Goal: Use online tool/utility: Utilize a website feature to perform a specific function

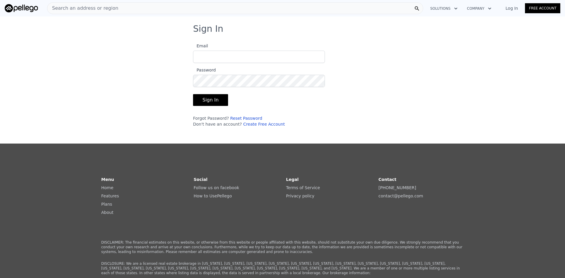
type input "jwil3@sbcglobal.net"
click at [208, 100] on button "Sign In" at bounding box center [210, 100] width 35 height 12
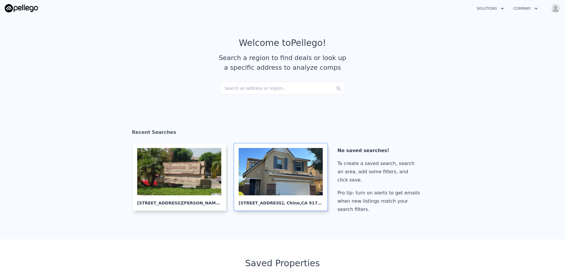
click at [279, 178] on div at bounding box center [281, 171] width 84 height 47
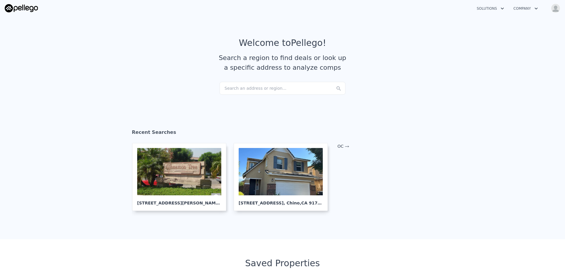
click at [237, 91] on div "Search an address or region..." at bounding box center [282, 88] width 126 height 13
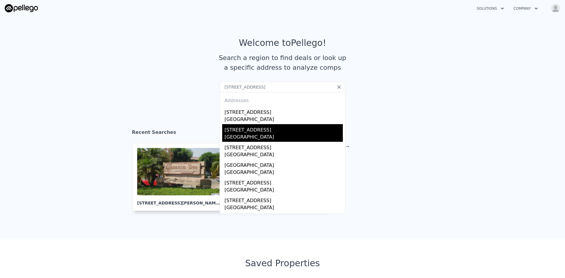
type input "1525 rogue, placentia, ca"
click at [242, 132] on div "1525 Rogue St" at bounding box center [283, 128] width 118 height 9
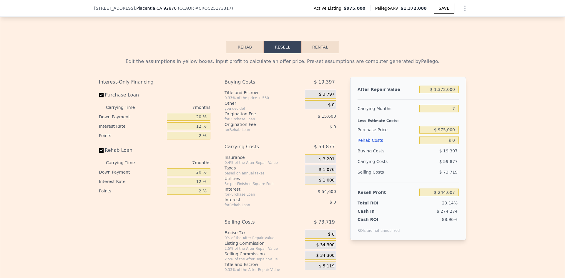
scroll to position [837, 0]
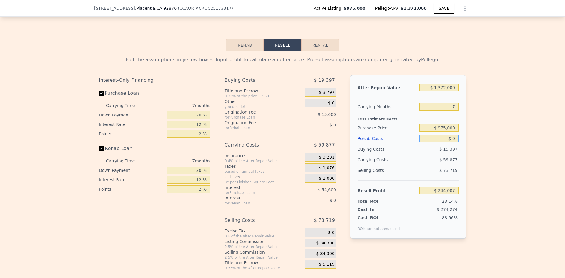
drag, startPoint x: 455, startPoint y: 147, endPoint x: 403, endPoint y: 146, distance: 52.4
click at [406, 144] on div "Rehab Costs $ 0" at bounding box center [407, 138] width 101 height 11
type input "$ 1"
type input "$ 244,006"
type input "$ 10"
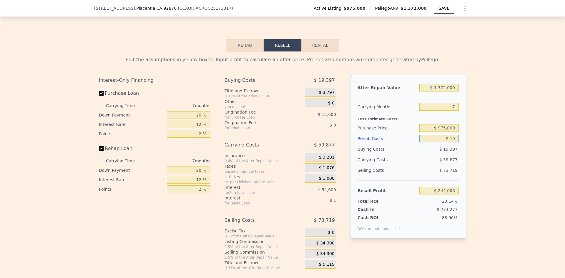
type input "$ 243,997"
type input "$ 100"
type input "$ 243,898"
type input "$ 1,000"
type input "$ 242,935"
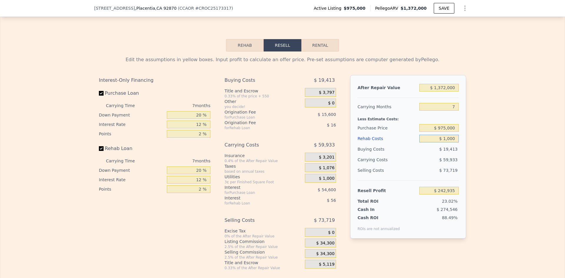
type input "$ 10,000"
type input "$ 233,287"
type input "$ 100,000"
type input "$ 136,807"
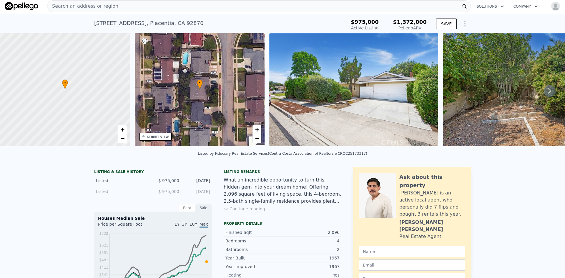
scroll to position [0, 0]
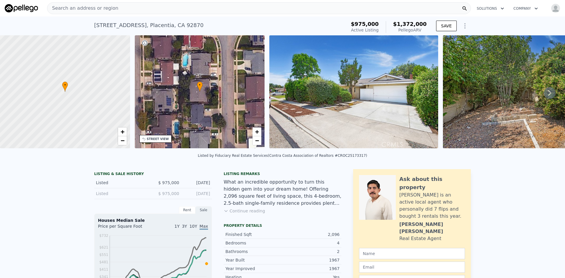
type input "$ 100,000"
click at [548, 95] on icon at bounding box center [550, 93] width 4 height 6
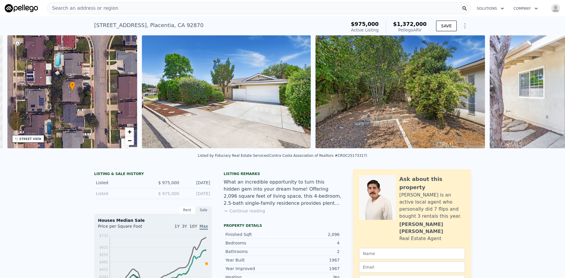
scroll to position [0, 137]
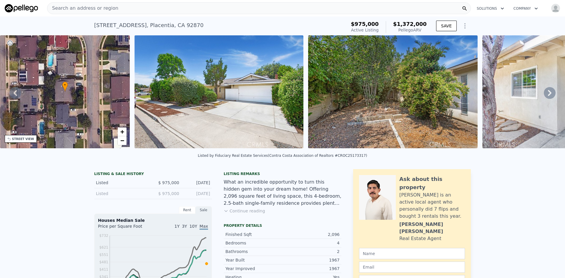
click at [548, 95] on icon at bounding box center [550, 93] width 4 height 6
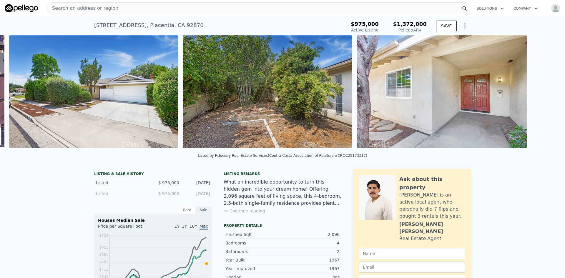
scroll to position [0, 269]
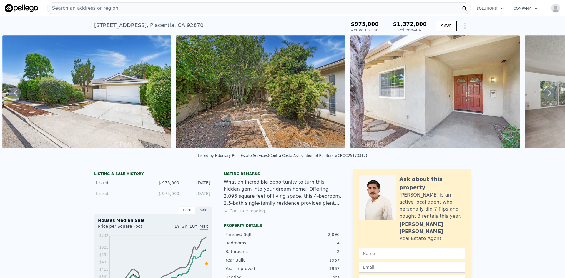
click at [548, 95] on icon at bounding box center [550, 93] width 4 height 6
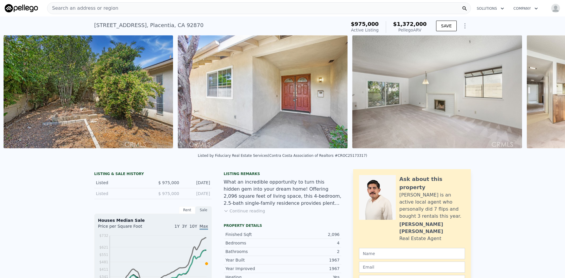
scroll to position [0, 443]
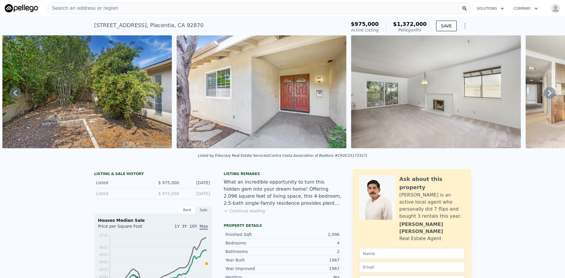
click at [548, 95] on icon at bounding box center [550, 93] width 4 height 6
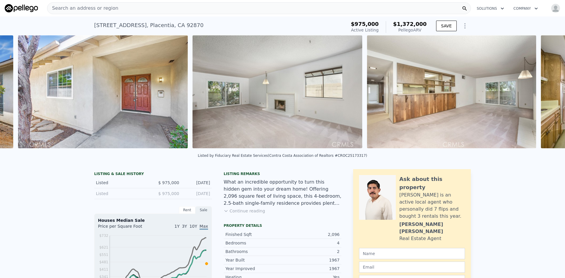
scroll to position [0, 617]
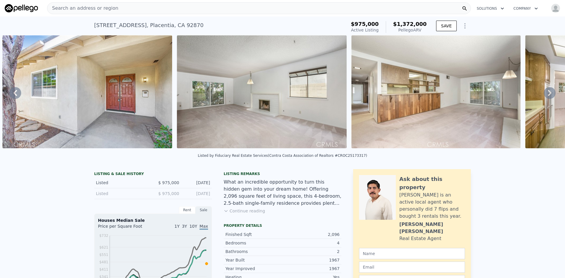
click at [548, 95] on icon at bounding box center [550, 93] width 4 height 6
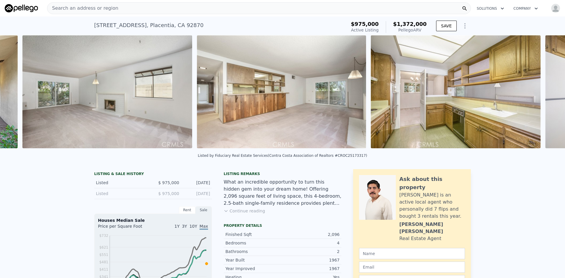
scroll to position [0, 791]
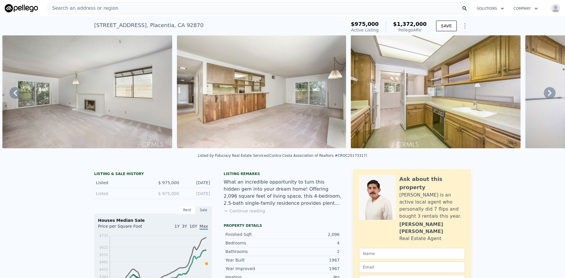
click at [548, 95] on icon at bounding box center [550, 93] width 4 height 6
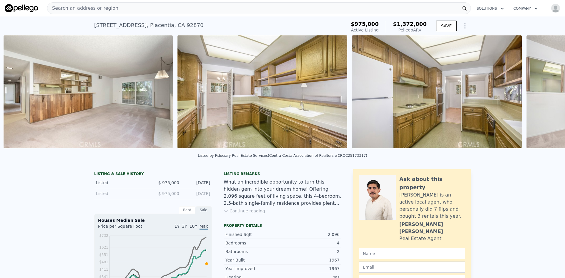
scroll to position [0, 966]
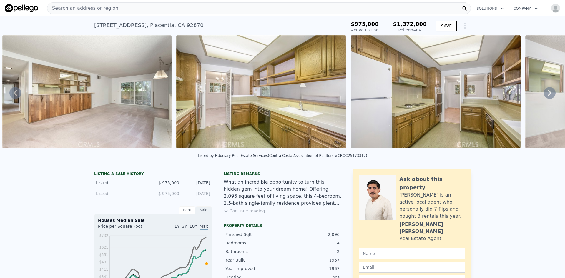
click at [548, 95] on icon at bounding box center [550, 93] width 4 height 6
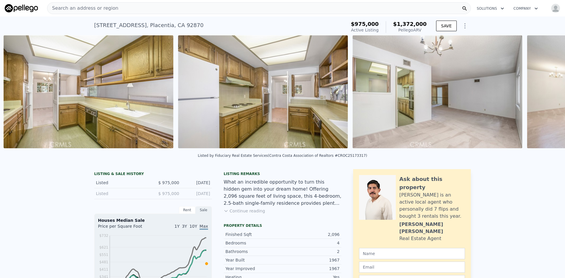
scroll to position [0, 1140]
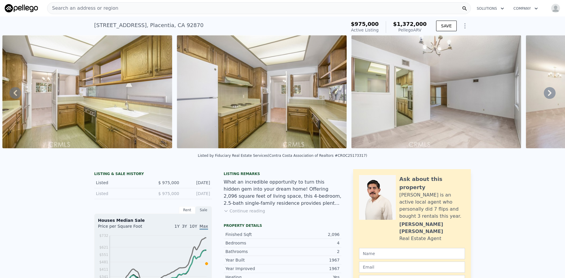
click at [548, 95] on icon at bounding box center [550, 93] width 4 height 6
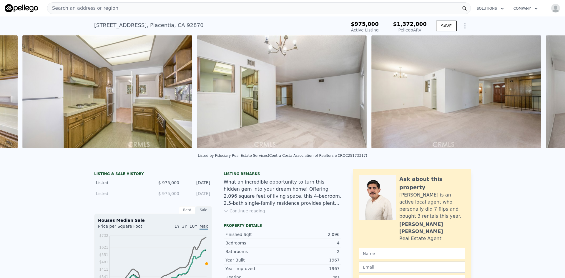
scroll to position [0, 1314]
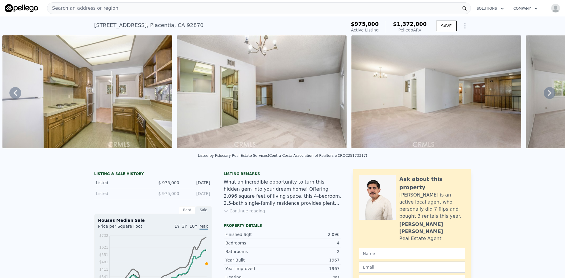
click at [548, 95] on icon at bounding box center [550, 93] width 4 height 6
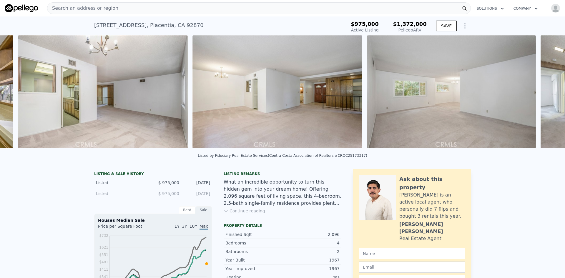
scroll to position [0, 1489]
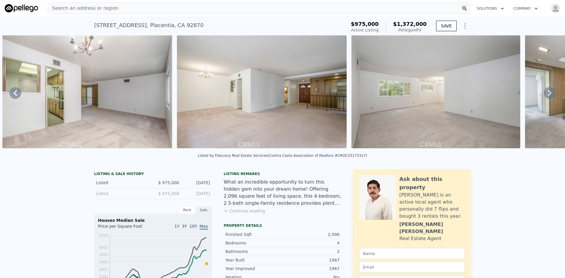
click at [548, 95] on icon at bounding box center [550, 93] width 4 height 6
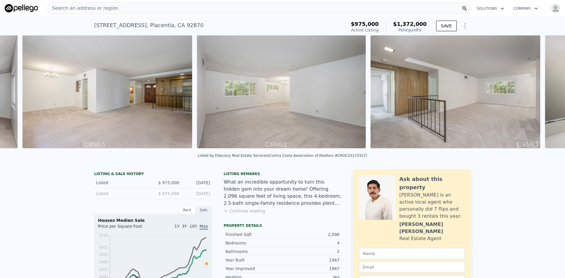
scroll to position [0, 1663]
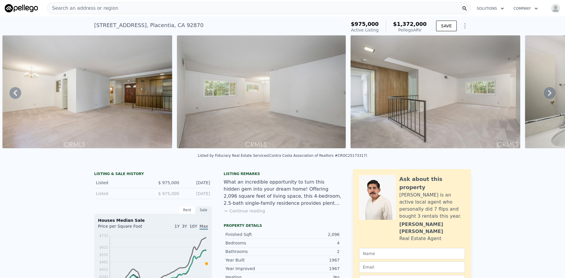
click at [548, 95] on icon at bounding box center [550, 93] width 4 height 6
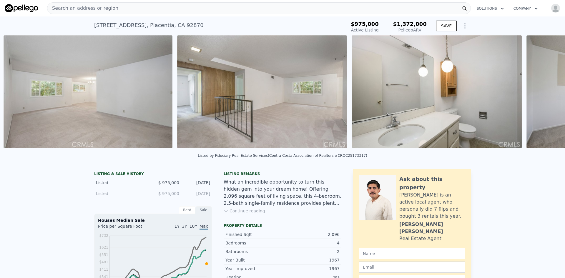
scroll to position [0, 1838]
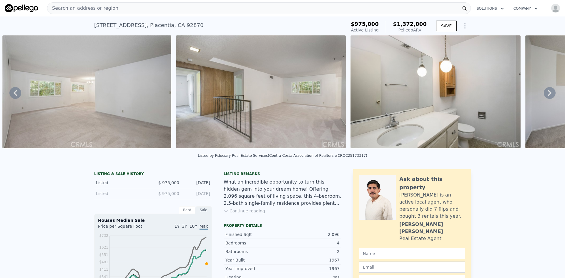
click at [548, 95] on icon at bounding box center [550, 93] width 4 height 6
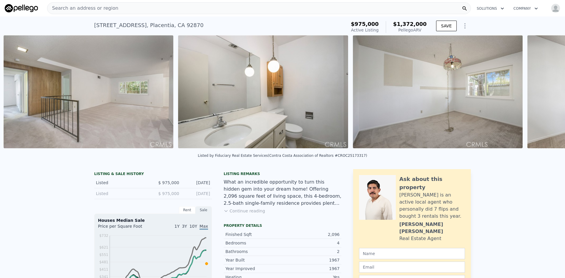
scroll to position [0, 2011]
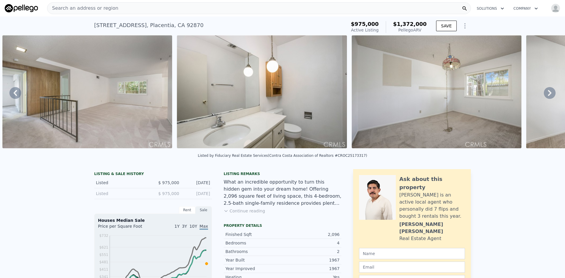
click at [548, 95] on icon at bounding box center [550, 93] width 4 height 6
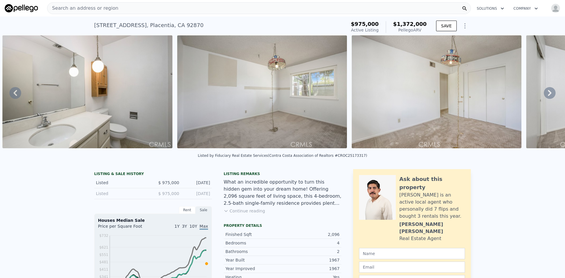
click at [548, 95] on icon at bounding box center [550, 93] width 4 height 6
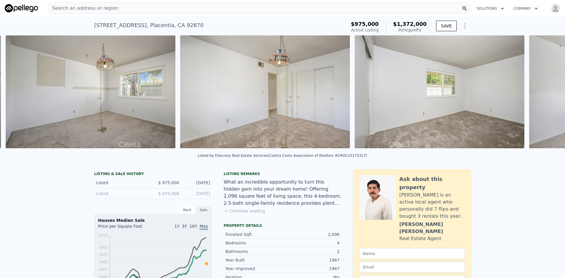
scroll to position [0, 2361]
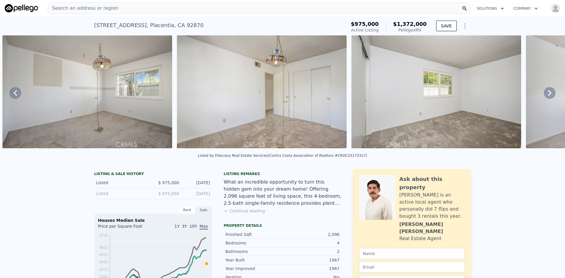
click at [548, 95] on icon at bounding box center [550, 93] width 4 height 6
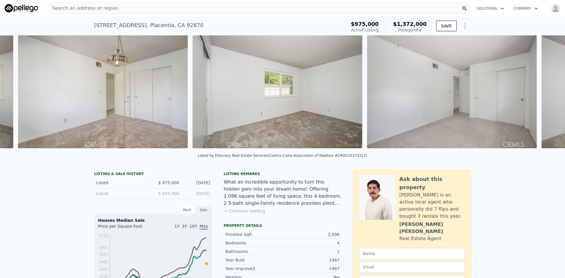
scroll to position [0, 2535]
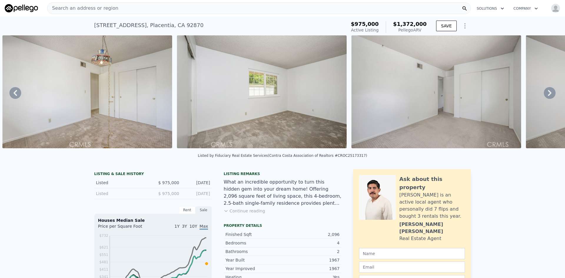
click at [548, 95] on icon at bounding box center [550, 93] width 4 height 6
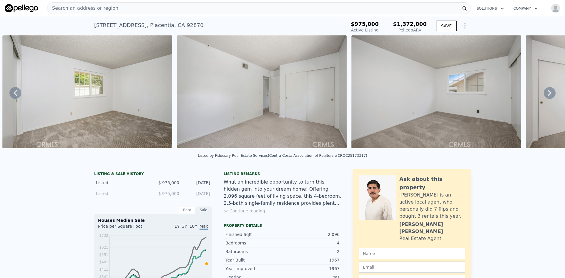
click at [548, 95] on icon at bounding box center [550, 93] width 4 height 6
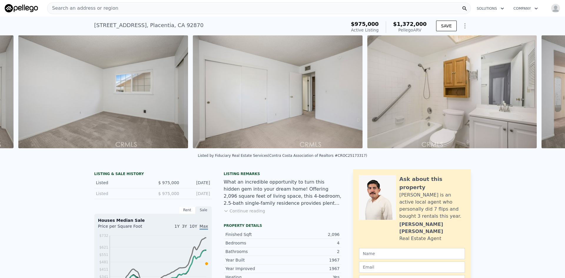
scroll to position [0, 3059]
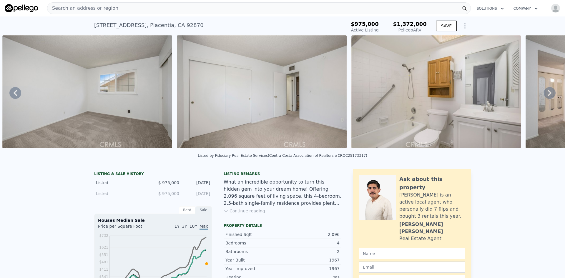
click at [548, 95] on icon at bounding box center [550, 93] width 4 height 6
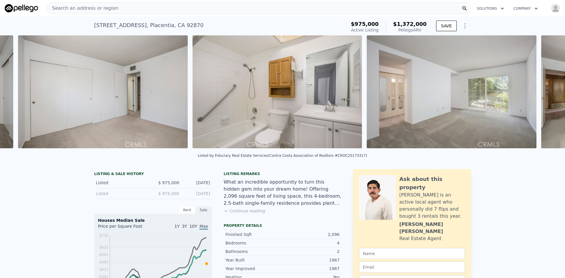
scroll to position [0, 3233]
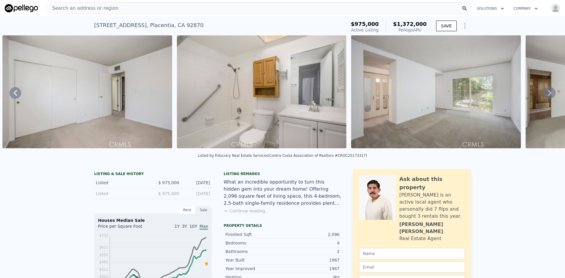
click at [548, 95] on icon at bounding box center [550, 93] width 4 height 6
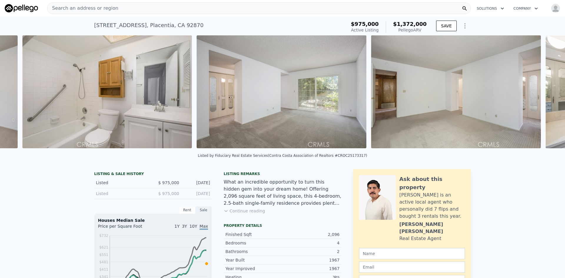
scroll to position [0, 3408]
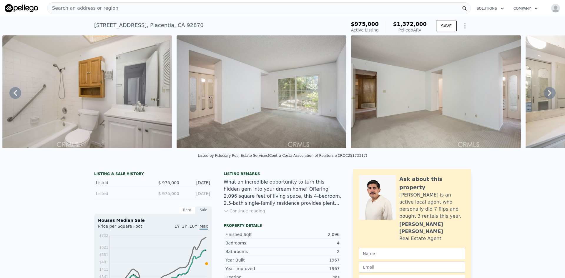
click at [548, 95] on icon at bounding box center [550, 93] width 4 height 6
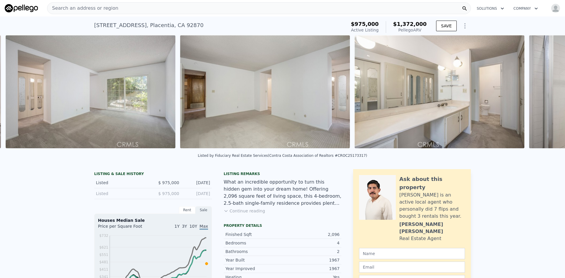
scroll to position [0, 3582]
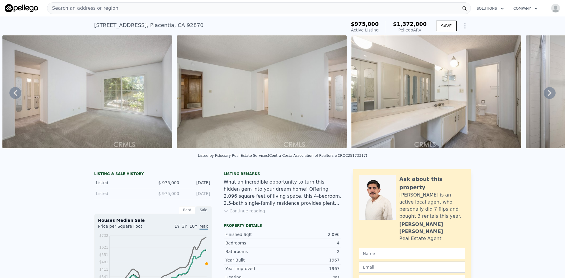
click at [548, 95] on icon at bounding box center [550, 93] width 4 height 6
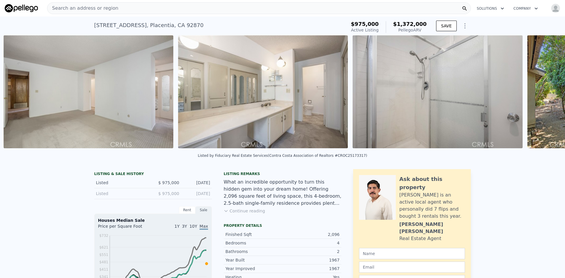
scroll to position [0, 3756]
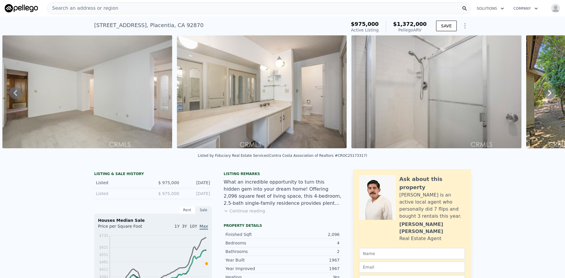
click at [546, 97] on icon at bounding box center [550, 93] width 12 height 12
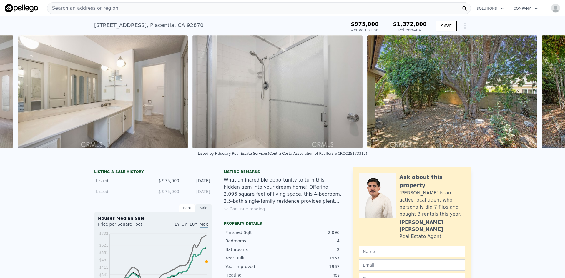
scroll to position [0, 3931]
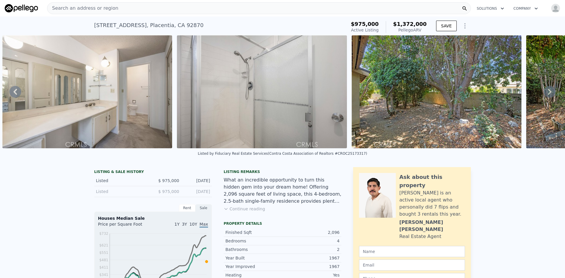
click at [546, 98] on icon at bounding box center [550, 92] width 12 height 12
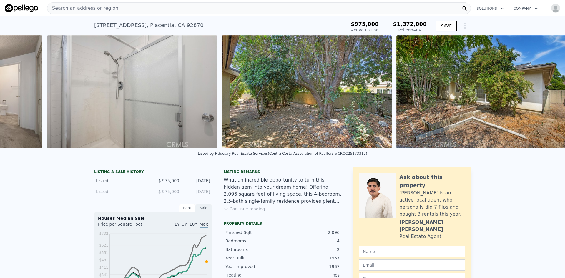
scroll to position [0, 4068]
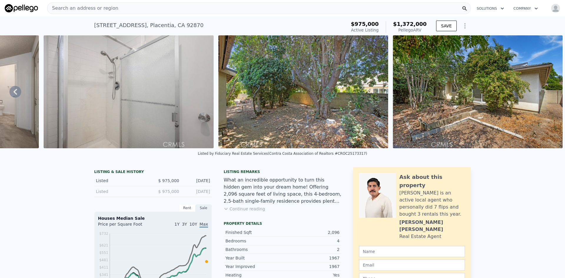
click at [546, 98] on img at bounding box center [478, 91] width 170 height 113
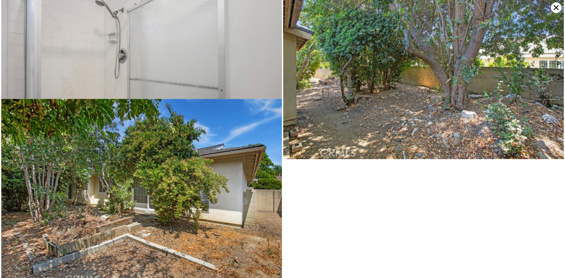
scroll to position [1426, 0]
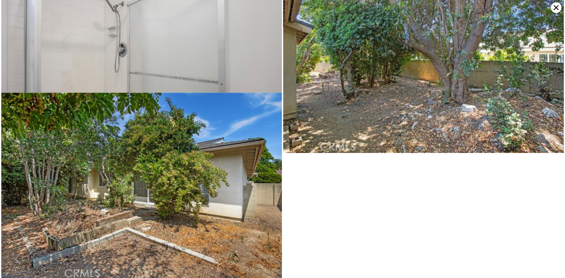
click at [556, 8] on icon at bounding box center [556, 7] width 5 height 5
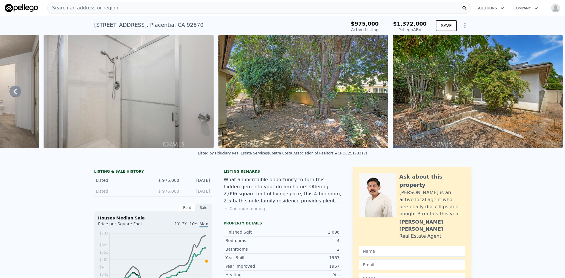
scroll to position [0, 0]
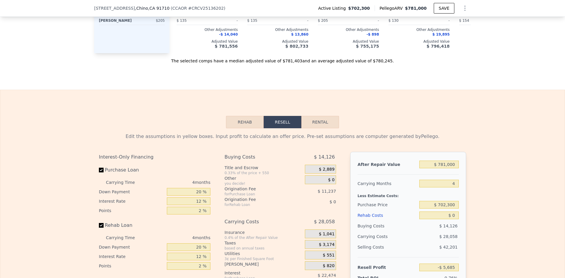
scroll to position [925, 0]
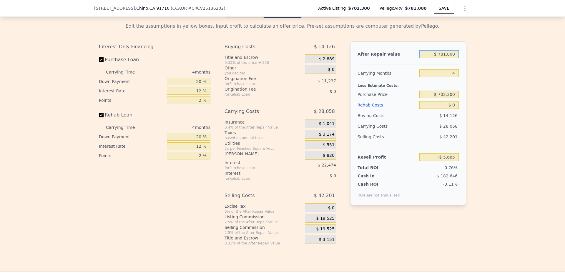
drag, startPoint x: 454, startPoint y: 63, endPoint x: 437, endPoint y: 60, distance: 17.6
click at [437, 58] on input "$ 781,000" at bounding box center [438, 54] width 39 height 8
type input "$ 00781,000"
drag, startPoint x: 455, startPoint y: 61, endPoint x: 435, endPoint y: 64, distance: 20.2
click at [435, 58] on input "$ 00781,000" at bounding box center [438, 54] width 39 height 8
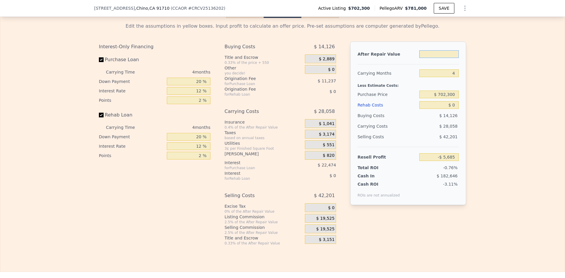
type input "$ 5"
type input "-$ 743,988"
type input "$ 50"
type input "-$ 743,945"
type input "$ 500"
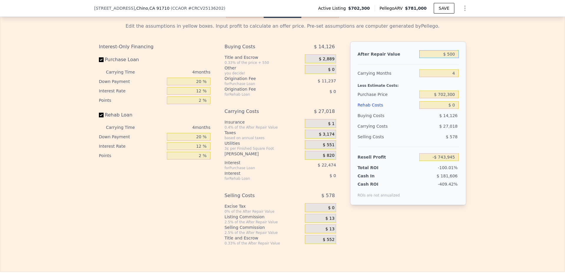
type input "-$ 743,522"
type input "$ 5,000"
type input "-$ 739,267"
type input "$ 50,000"
type input "-$ 696,727"
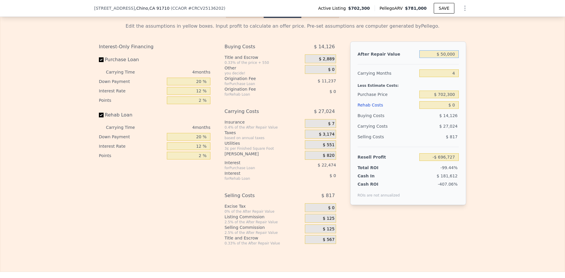
type input "$ 500,000"
type input "-$ 271,325"
type input "$ 500,000"
drag, startPoint x: 454, startPoint y: 113, endPoint x: 449, endPoint y: 113, distance: 4.4
click at [449, 109] on input "$ 0" at bounding box center [438, 105] width 39 height 8
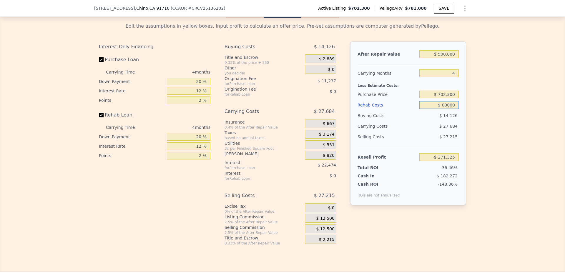
click at [444, 109] on input "$ 00000" at bounding box center [438, 105] width 39 height 8
type input "$ 40,000"
type input "-$ 313,245"
type input "$ 40,000"
click at [426, 132] on div "$ 28,964" at bounding box center [428, 126] width 62 height 11
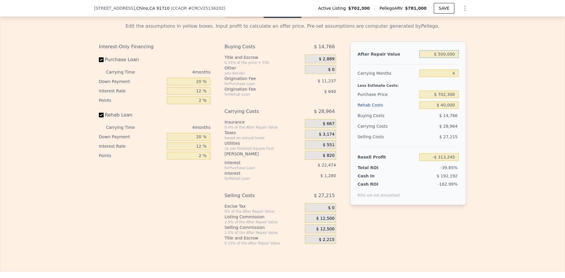
drag, startPoint x: 454, startPoint y: 62, endPoint x: 438, endPoint y: 62, distance: 16.5
click at [438, 58] on input "$ 500,000" at bounding box center [438, 54] width 39 height 8
click at [404, 64] on div at bounding box center [407, 61] width 101 height 5
drag, startPoint x: 454, startPoint y: 102, endPoint x: 435, endPoint y: 103, distance: 19.5
click at [435, 98] on input "$ 702,300" at bounding box center [438, 95] width 39 height 8
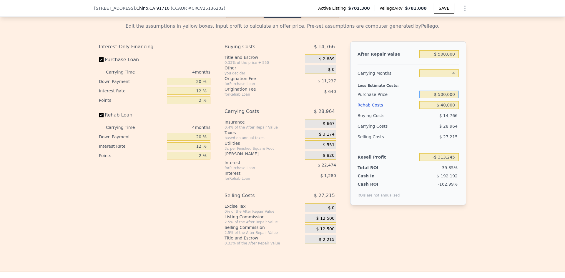
type input "$ 500,000"
type input "-$ 100,562"
drag, startPoint x: 453, startPoint y: 62, endPoint x: 439, endPoint y: 62, distance: 13.8
click at [439, 58] on input "$ 500,000" at bounding box center [438, 54] width 39 height 8
type input "$ 7"
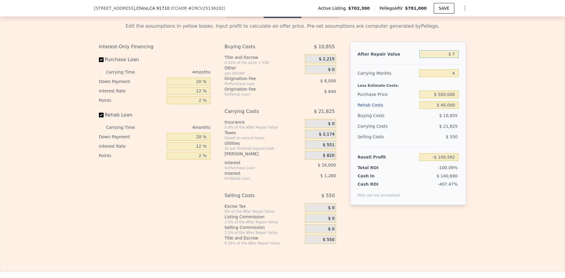
type input "-$ 573,223"
type input "$ 78"
type input "-$ 573,156"
type input "$ 781"
type input "-$ 572,493"
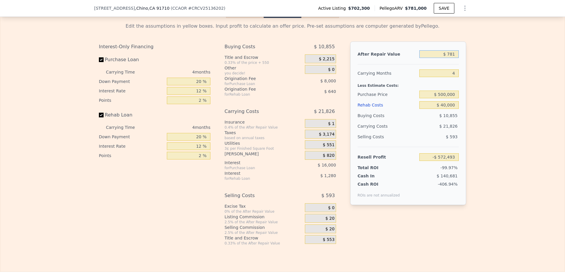
type input "$ 7,810"
type input "-$ 565,846"
type input "$ 78,100"
type input "-$ 499,400"
type input "$ 781,000"
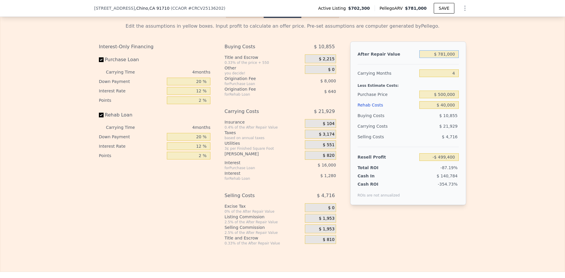
type input "$ 165,078"
type input "$ 781,000"
click at [407, 74] on div "After Repair Value $ 781,000 Carrying Months 4 Less Estimate Costs: Purchase Pr…" at bounding box center [408, 123] width 116 height 164
drag, startPoint x: 199, startPoint y: 100, endPoint x: 195, endPoint y: 101, distance: 4.8
click at [195, 95] on input "12 %" at bounding box center [189, 91] width 44 height 8
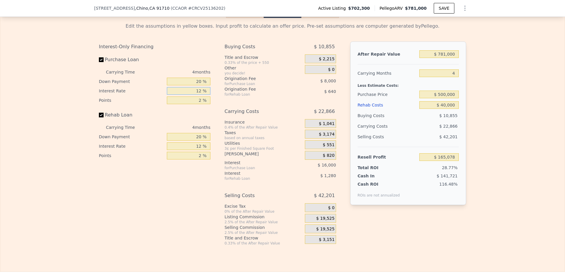
type input "7 %"
type input "$ 171,746"
type input "7 %"
click at [56, 140] on div "Edit the assumptions in yellow boxes. Input profit to calculate an offer price.…" at bounding box center [282, 132] width 564 height 228
drag, startPoint x: 200, startPoint y: 109, endPoint x: 197, endPoint y: 109, distance: 3.5
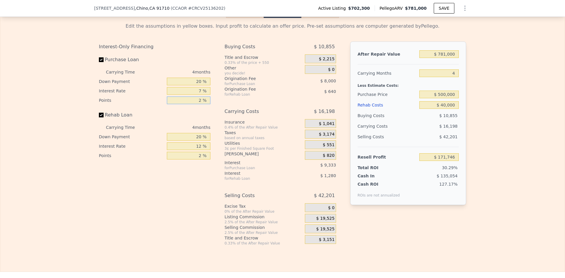
click at [197, 104] on input "2 %" at bounding box center [189, 101] width 44 height 8
type input "0 %"
type input "$ 179,746"
type input "0 %"
click at [148, 105] on div "Points" at bounding box center [132, 100] width 66 height 9
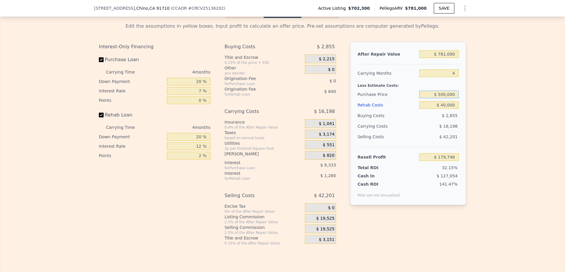
click at [443, 98] on input "$ 500,000" at bounding box center [438, 95] width 39 height 8
type input "$ 550,000"
click at [474, 103] on div "Edit the assumptions in yellow boxes. Input profit to calculate an offer price.…" at bounding box center [282, 132] width 564 height 228
type input "$ 128,643"
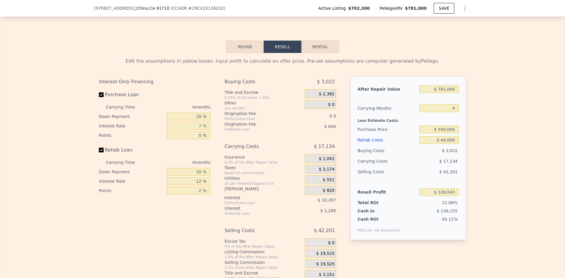
scroll to position [892, 0]
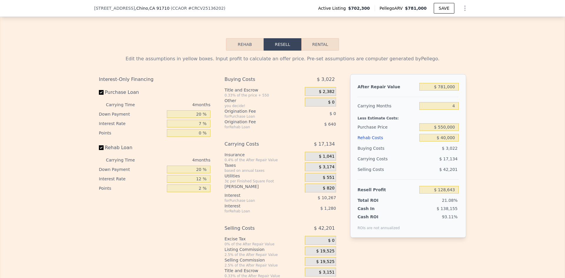
click at [320, 51] on button "Rental" at bounding box center [320, 44] width 38 height 12
select select "30"
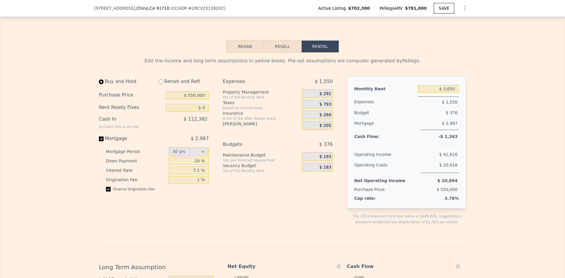
scroll to position [897, 0]
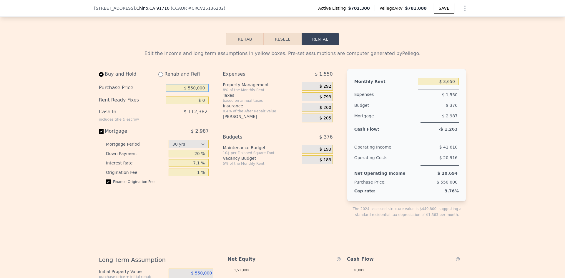
click at [192, 92] on input "$ 550,000" at bounding box center [187, 88] width 43 height 8
type input "$ 500,000"
click at [499, 118] on div "Edit the income and long term assumptions in yellow boxes. Pre-set assumptions …" at bounding box center [282, 245] width 564 height 400
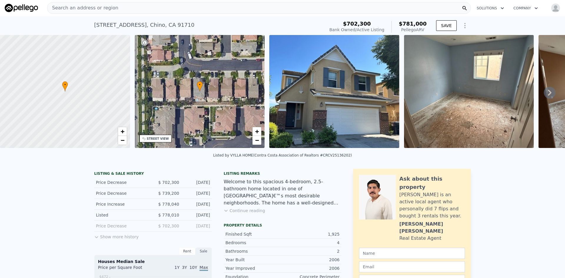
scroll to position [0, 0]
